Goal: Obtain resource: Obtain resource

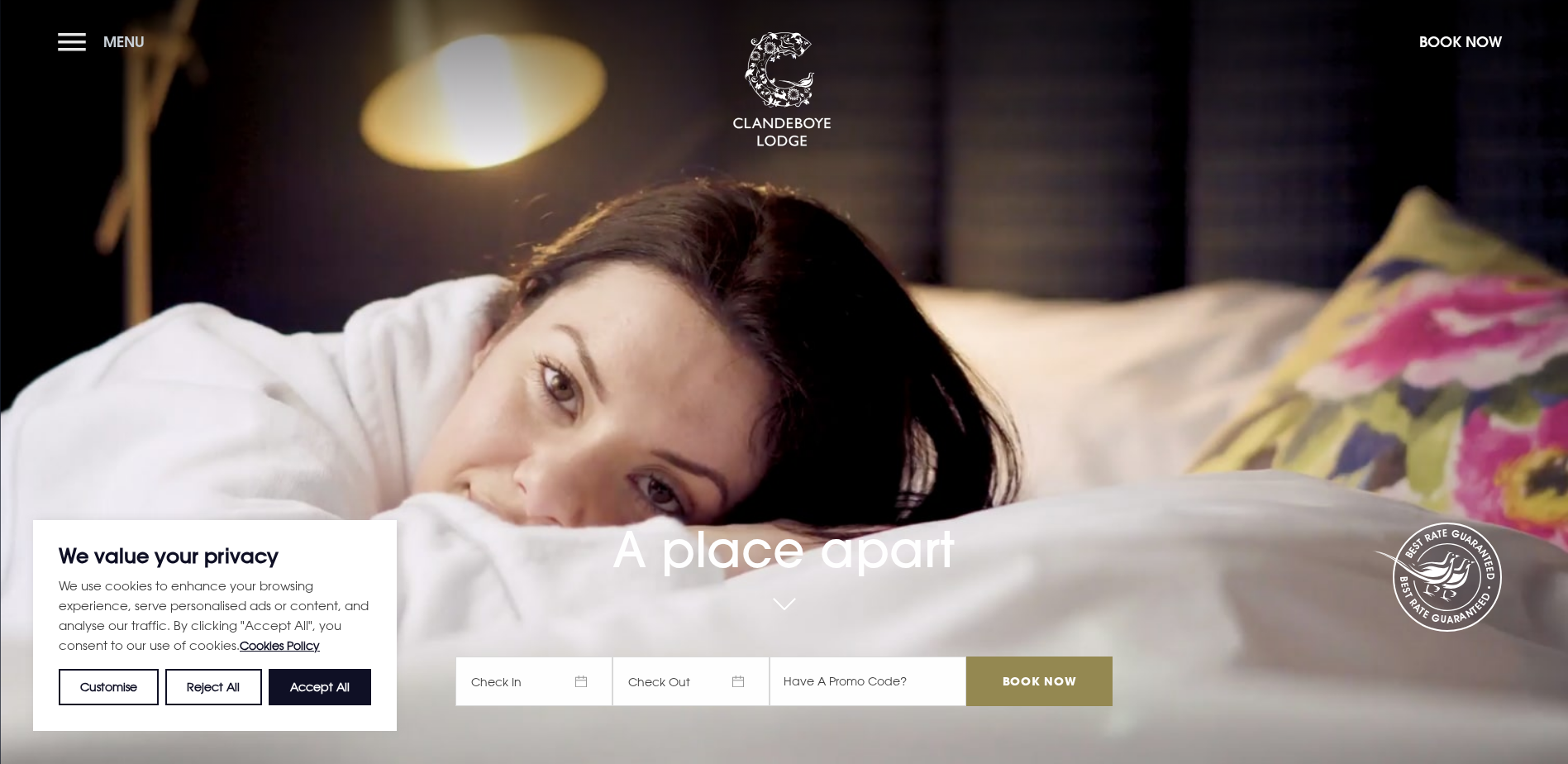
click at [74, 40] on button "Menu" at bounding box center [105, 42] width 95 height 36
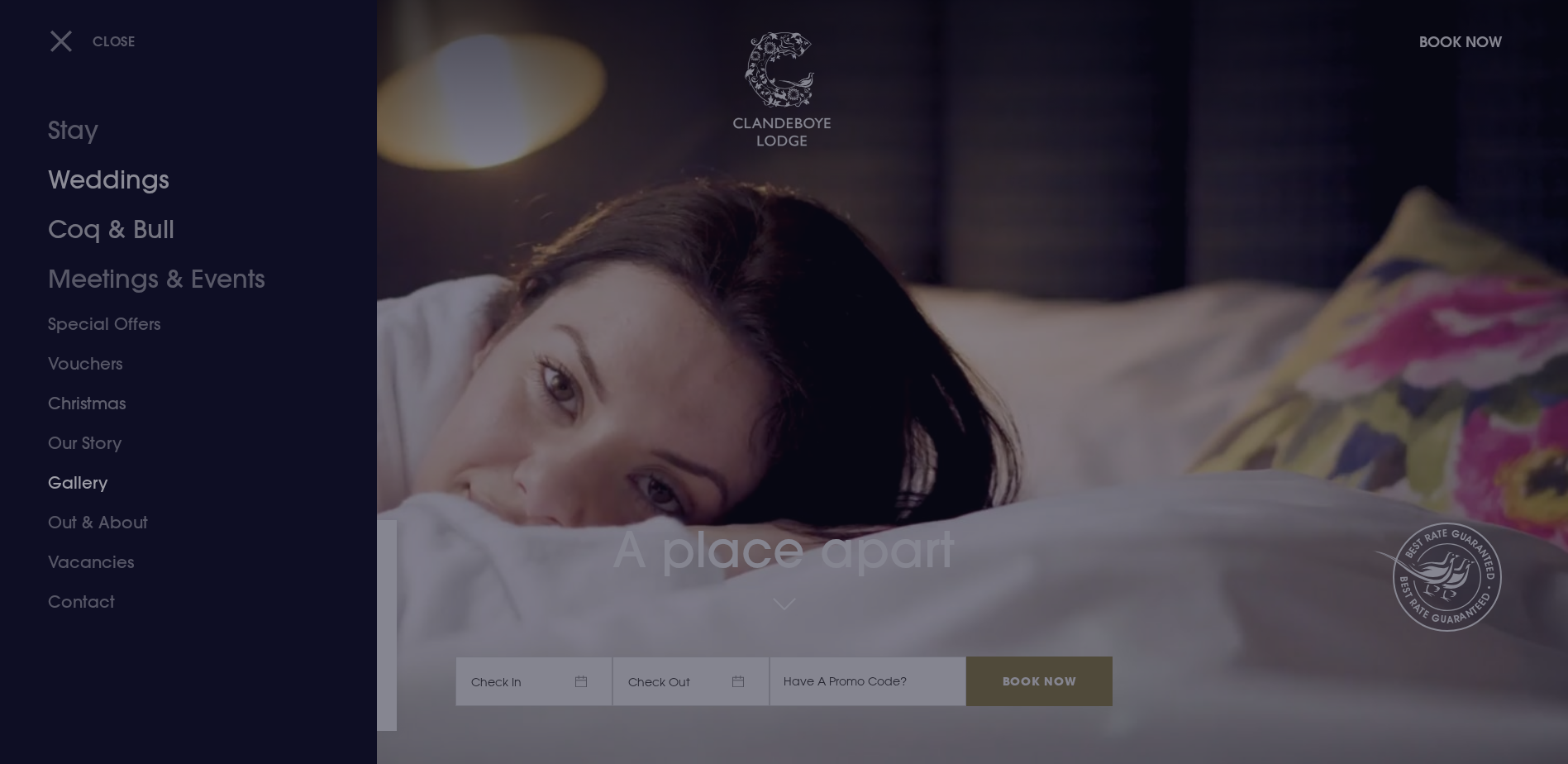
click at [113, 188] on link "Weddings" at bounding box center [179, 180] width 261 height 50
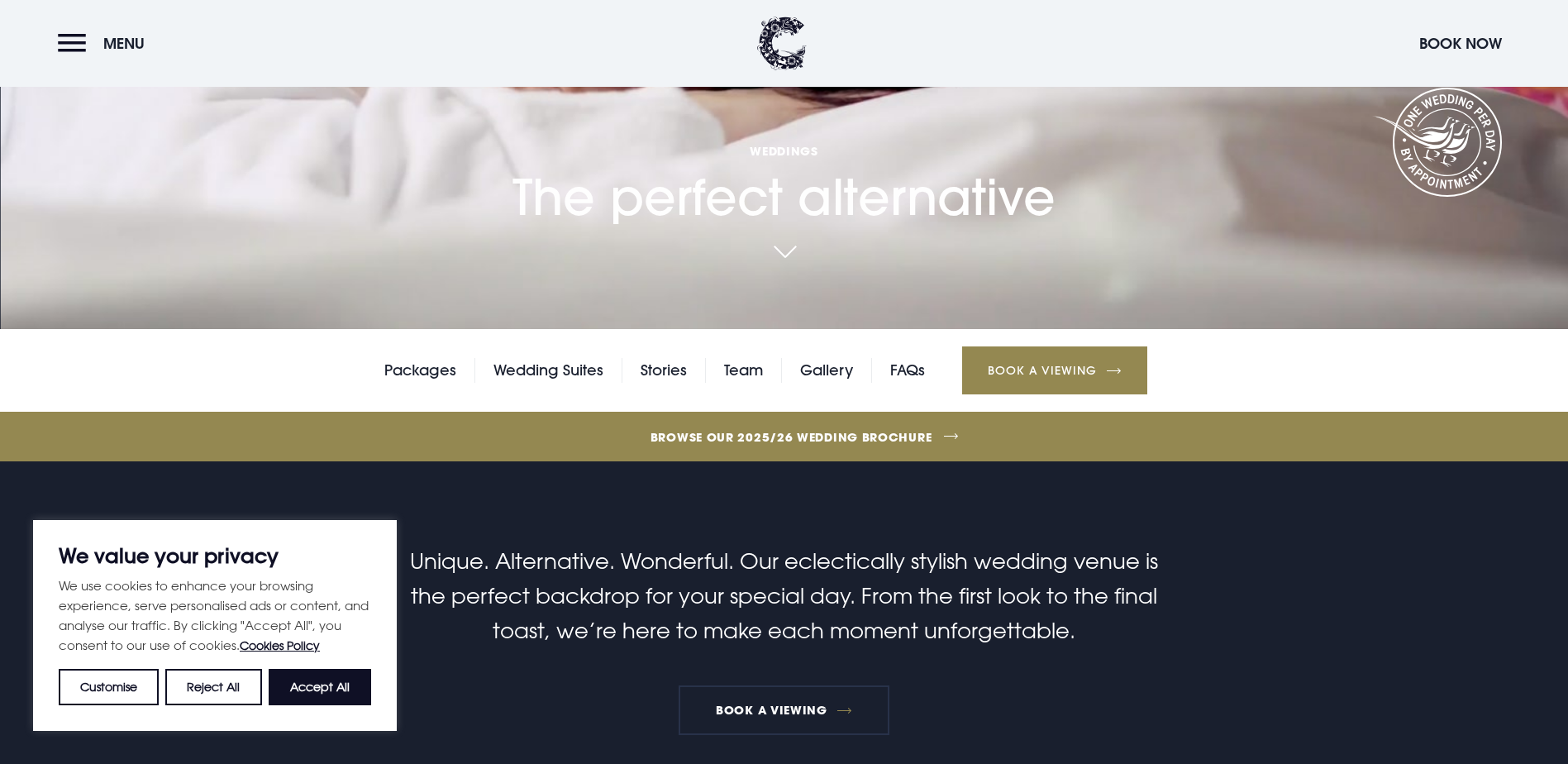
scroll to position [579, 0]
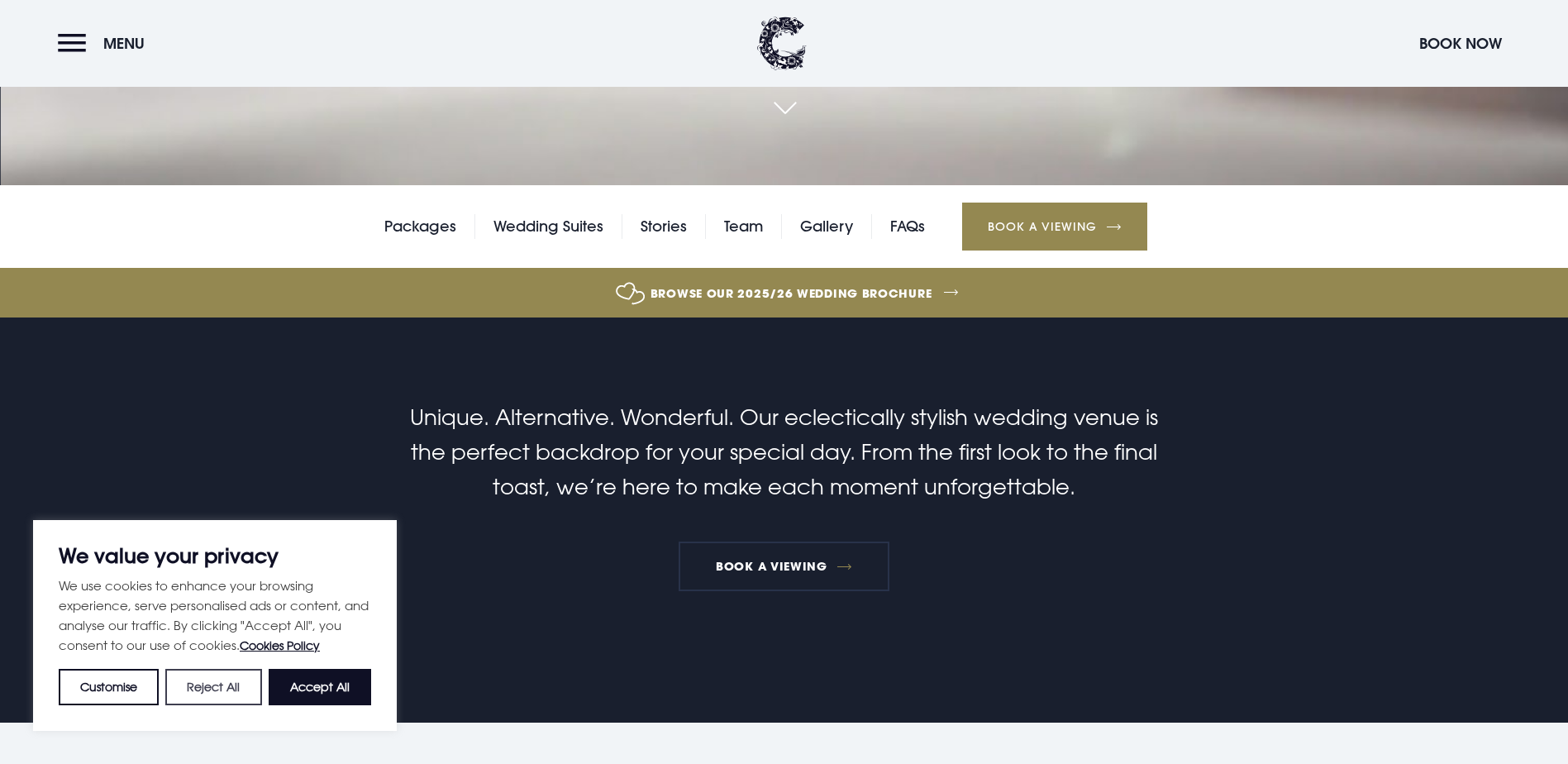
click at [206, 699] on button "Reject All" at bounding box center [213, 687] width 96 height 36
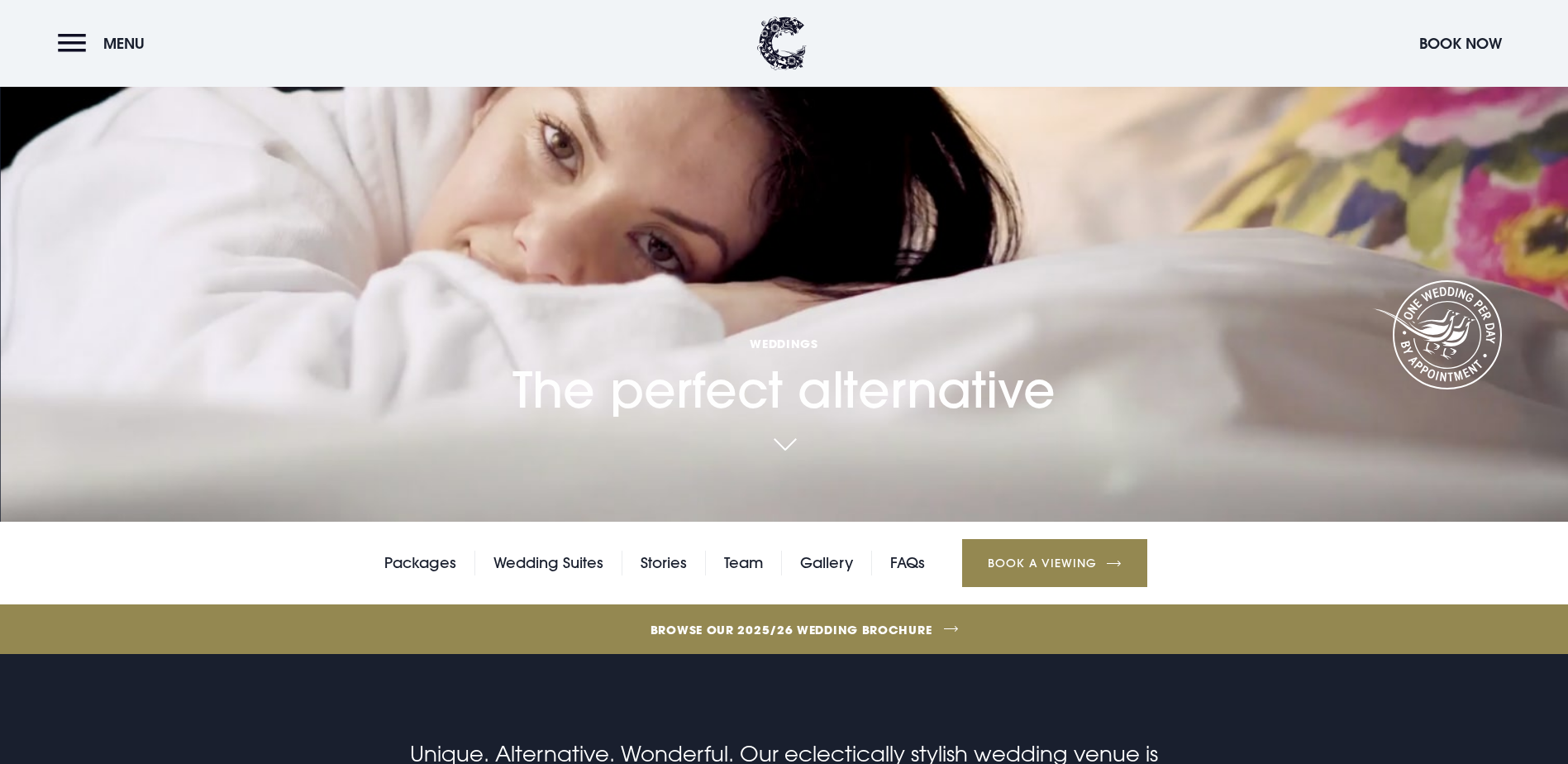
scroll to position [413, 0]
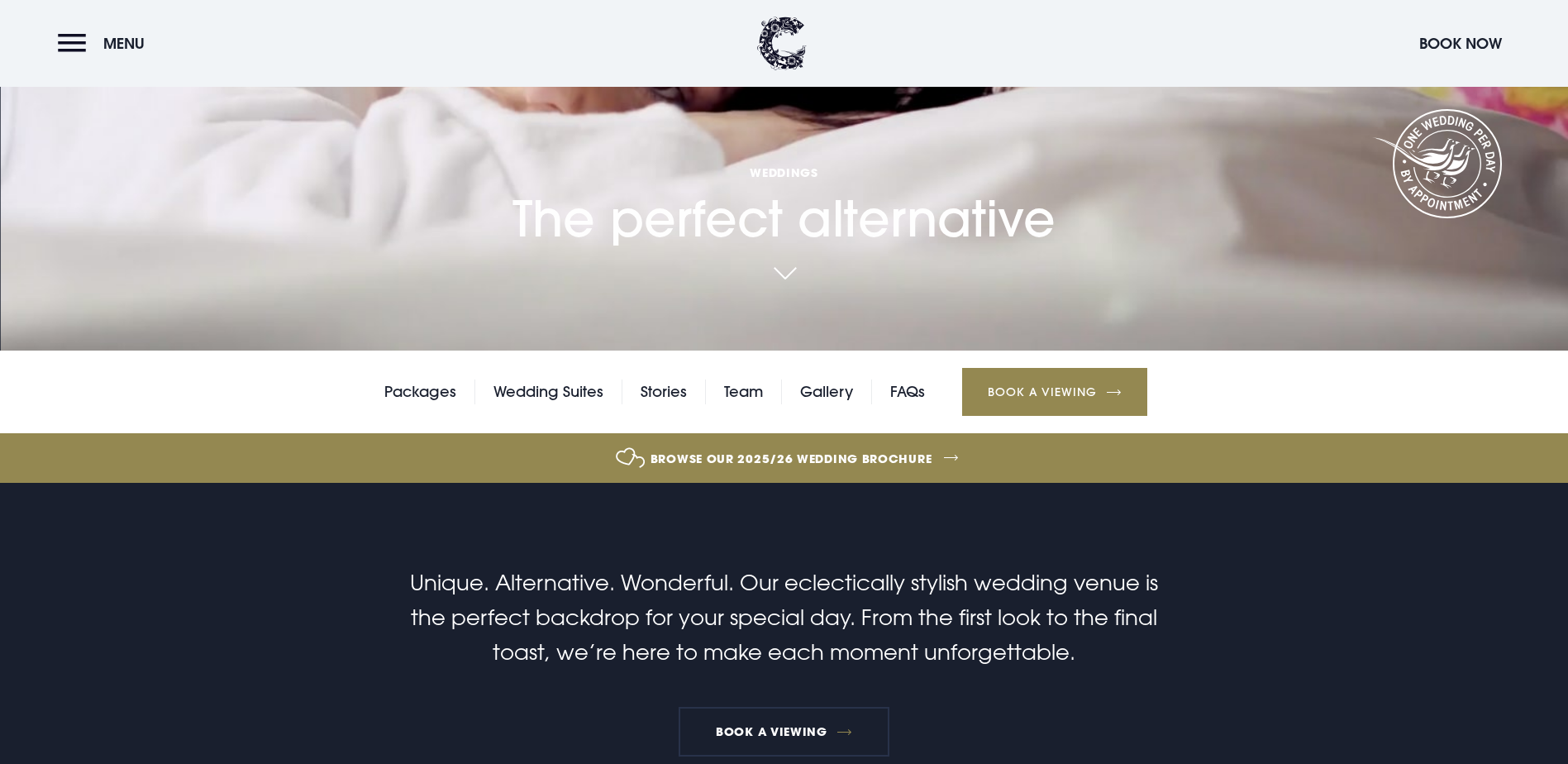
click at [797, 428] on link "Browse our 2025/26 wedding brochure" at bounding box center [791, 458] width 3418 height 62
